Goal: Find specific page/section: Find specific page/section

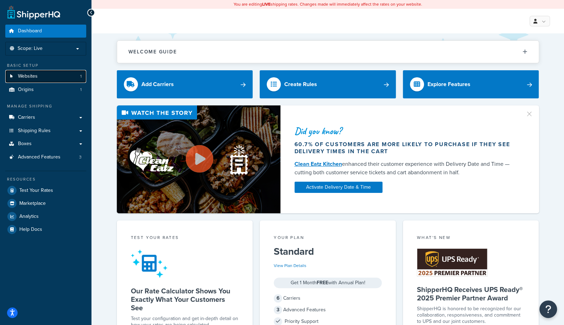
click at [41, 78] on link "Websites 1" at bounding box center [45, 76] width 81 height 13
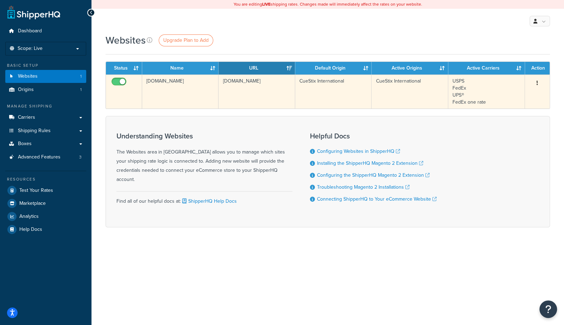
click at [157, 87] on td "cuestix.com" at bounding box center [180, 92] width 76 height 34
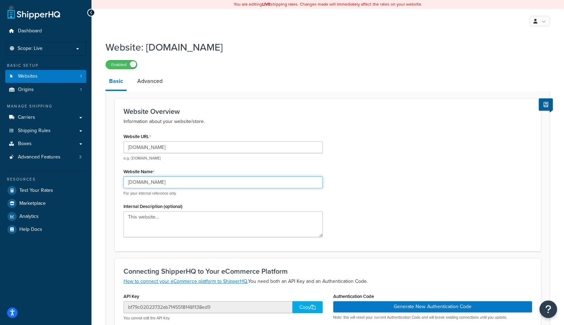
click at [159, 184] on input "[DOMAIN_NAME]" at bounding box center [222, 183] width 199 height 12
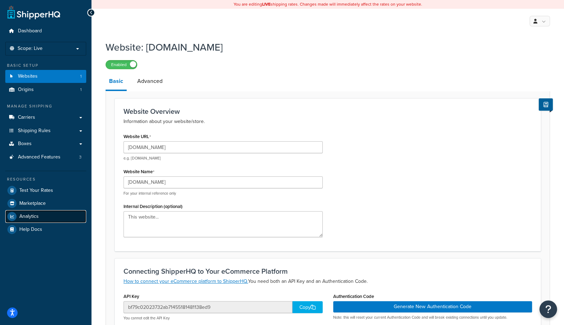
click at [30, 214] on span "Analytics" at bounding box center [28, 217] width 19 height 6
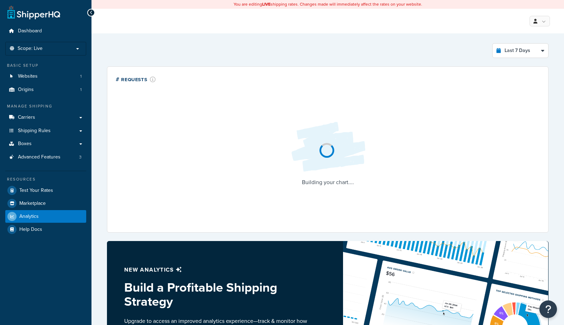
select select "last_7_days"
